Goal: Task Accomplishment & Management: Use online tool/utility

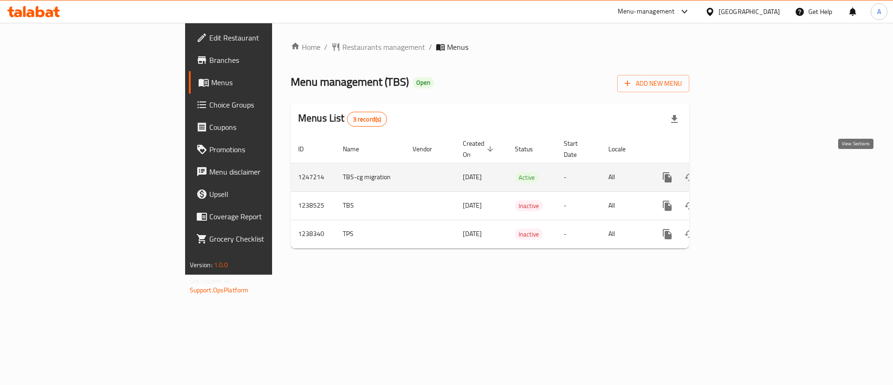
click at [740, 172] on icon "enhanced table" at bounding box center [734, 177] width 11 height 11
click at [740, 173] on icon "enhanced table" at bounding box center [734, 178] width 11 height 11
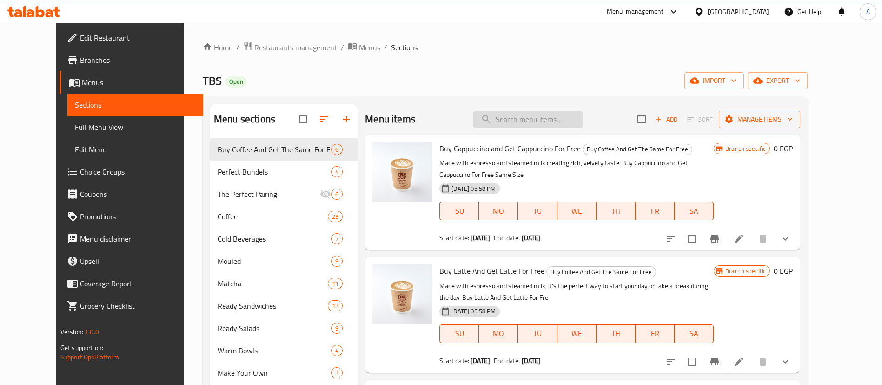
click at [536, 113] on input "search" at bounding box center [528, 119] width 110 height 16
type input "ثىلمهسا"
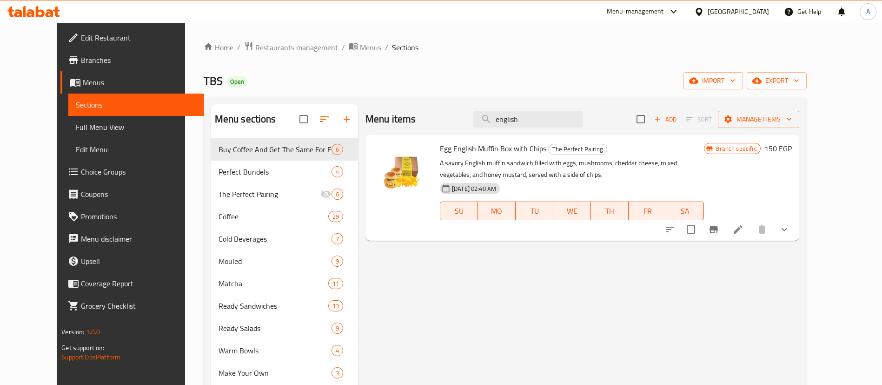
type input "english"
click at [790, 231] on icon "show more" at bounding box center [784, 229] width 11 height 11
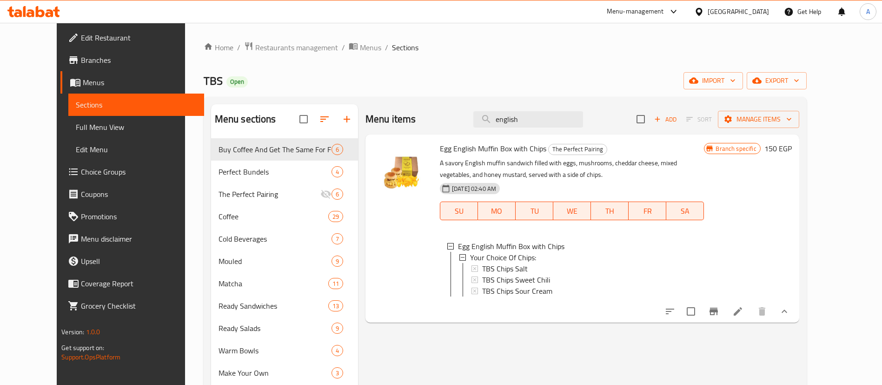
scroll to position [1, 0]
click at [791, 198] on div "Branch specific 150 EGP" at bounding box center [747, 228] width 87 height 173
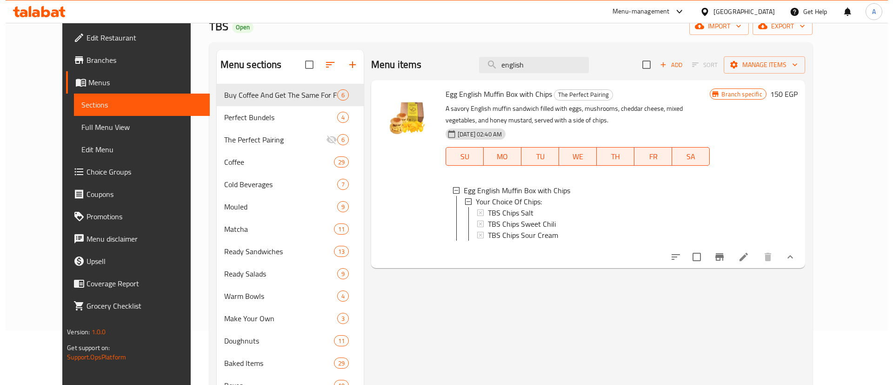
scroll to position [93, 0]
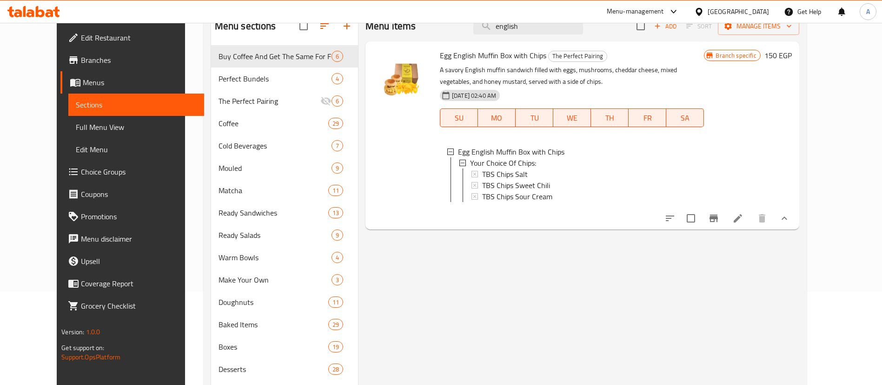
click at [725, 229] on button "Branch-specific-item" at bounding box center [714, 218] width 22 height 22
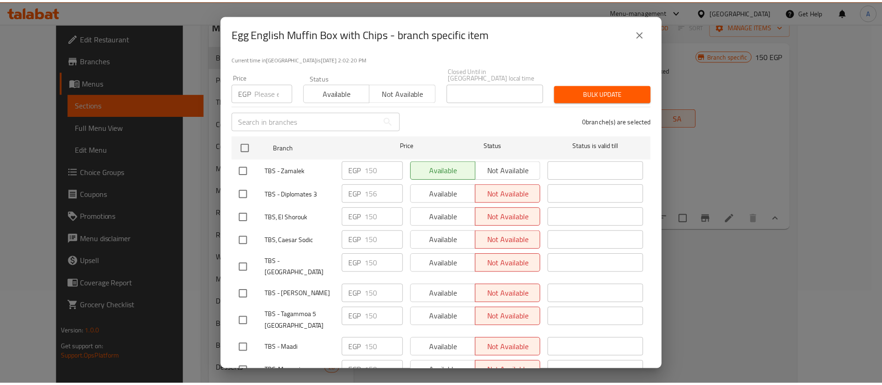
scroll to position [1002, 0]
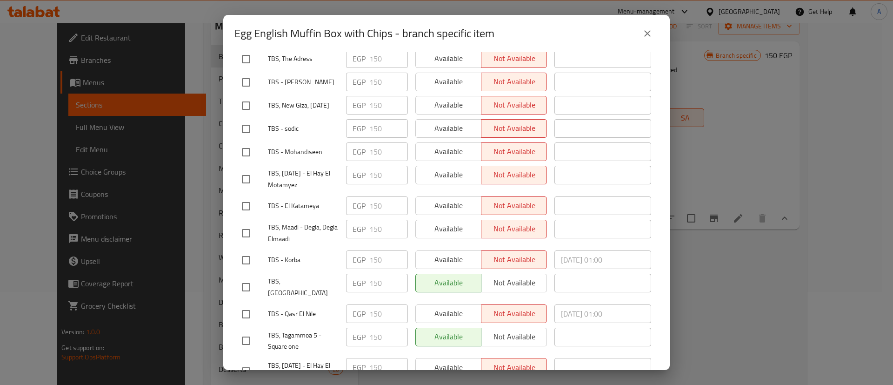
click at [739, 303] on div "Egg English Muffin Box with Chips - branch specific item Egg English Muffin Box…" at bounding box center [446, 192] width 893 height 385
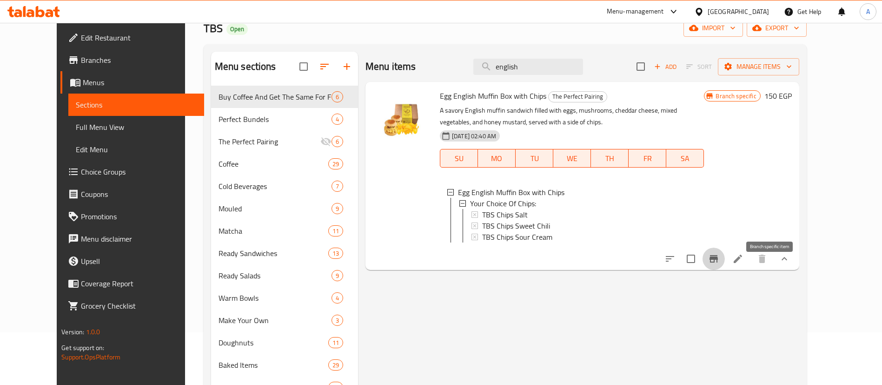
scroll to position [51, 0]
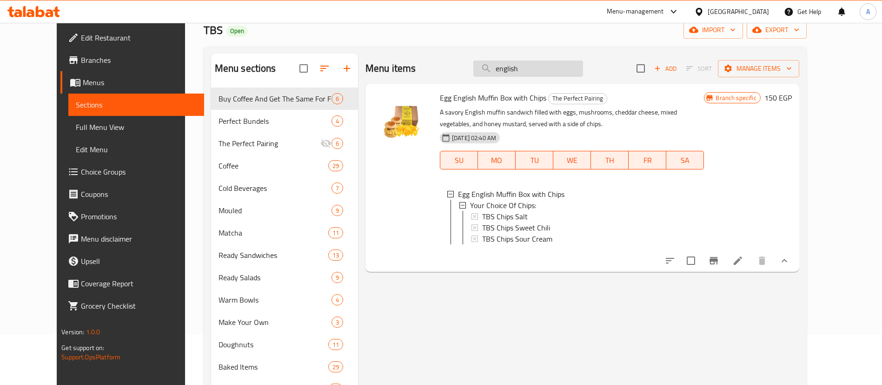
click at [546, 66] on input "english" at bounding box center [528, 68] width 110 height 16
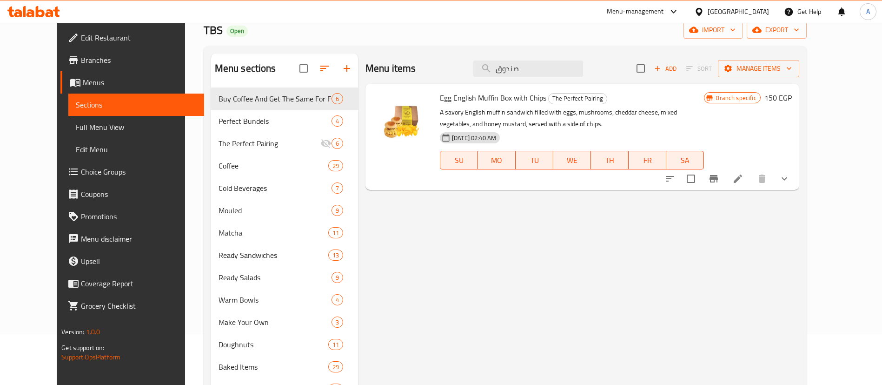
type input "صندوق"
